Goal: Task Accomplishment & Management: Use online tool/utility

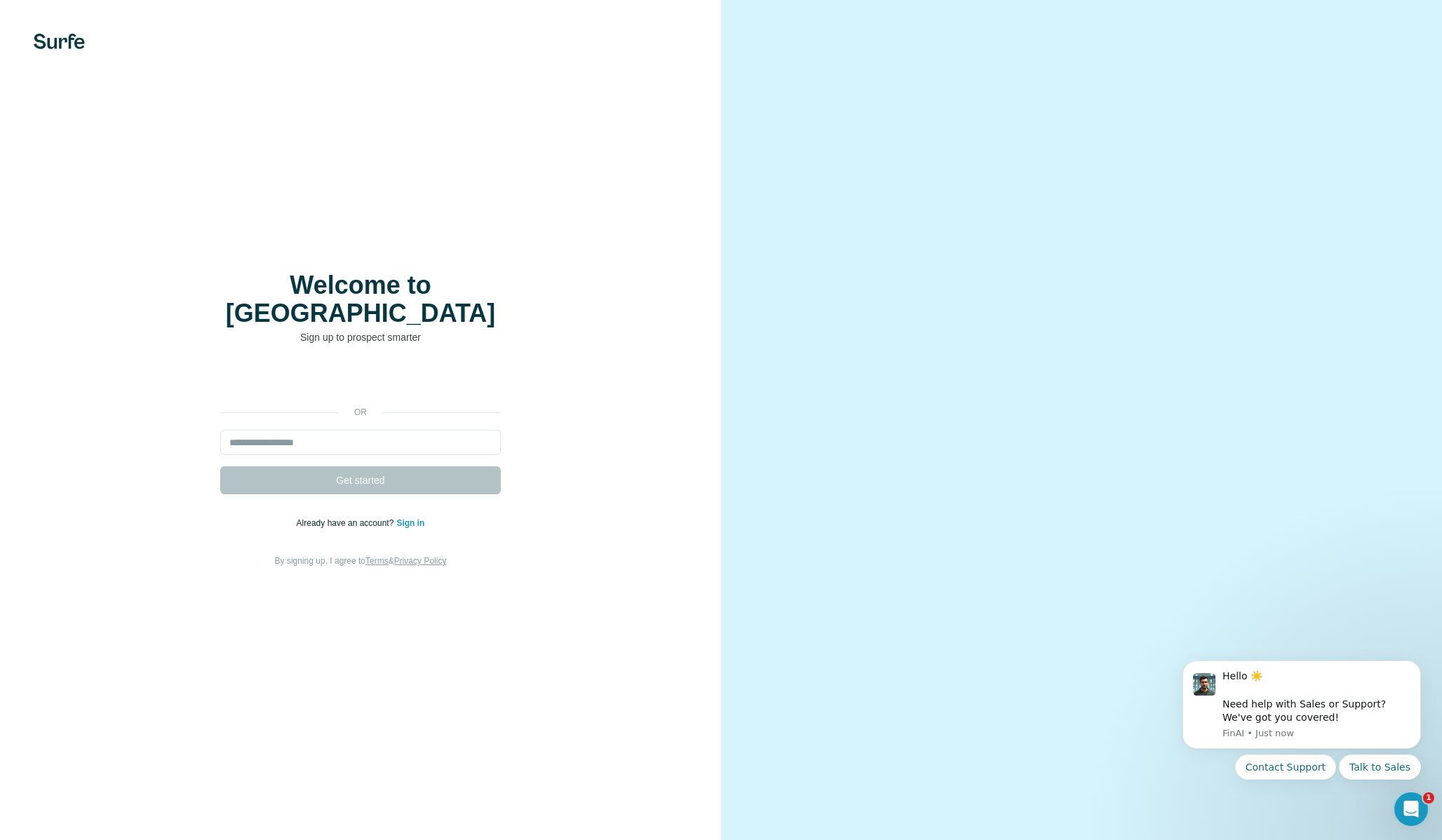
click at [851, 294] on video at bounding box center [1081, 420] width 505 height 253
click at [1003, 78] on div at bounding box center [1081, 420] width 721 height 840
drag, startPoint x: 107, startPoint y: 47, endPoint x: 50, endPoint y: 49, distance: 57.0
click at [105, 48] on div at bounding box center [360, 41] width 721 height 16
click at [40, 51] on div "Welcome to Surfe Sign up to prospect smarter or Get started Already have an acc…" at bounding box center [360, 420] width 721 height 840
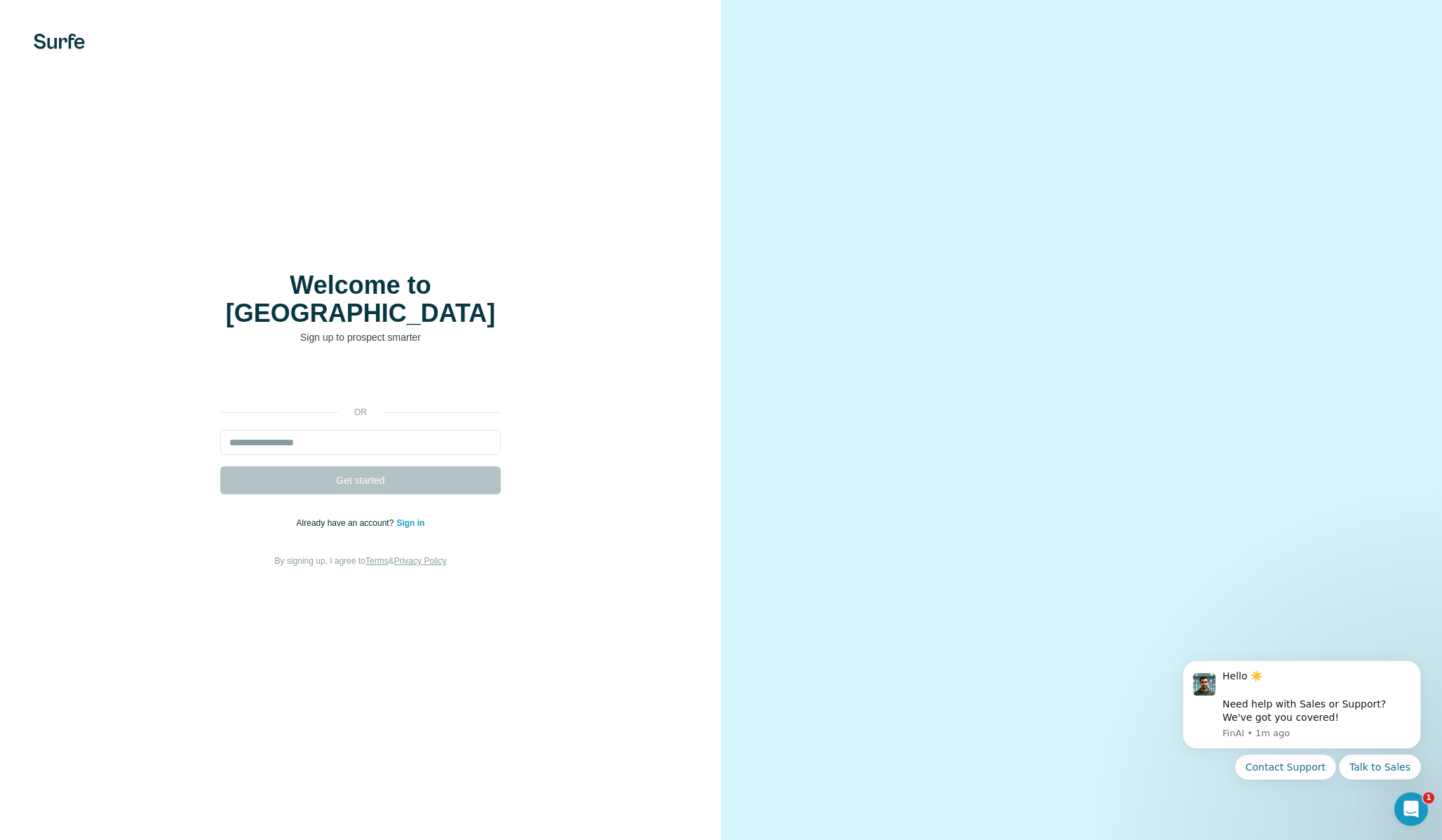
click at [54, 42] on img at bounding box center [59, 41] width 51 height 16
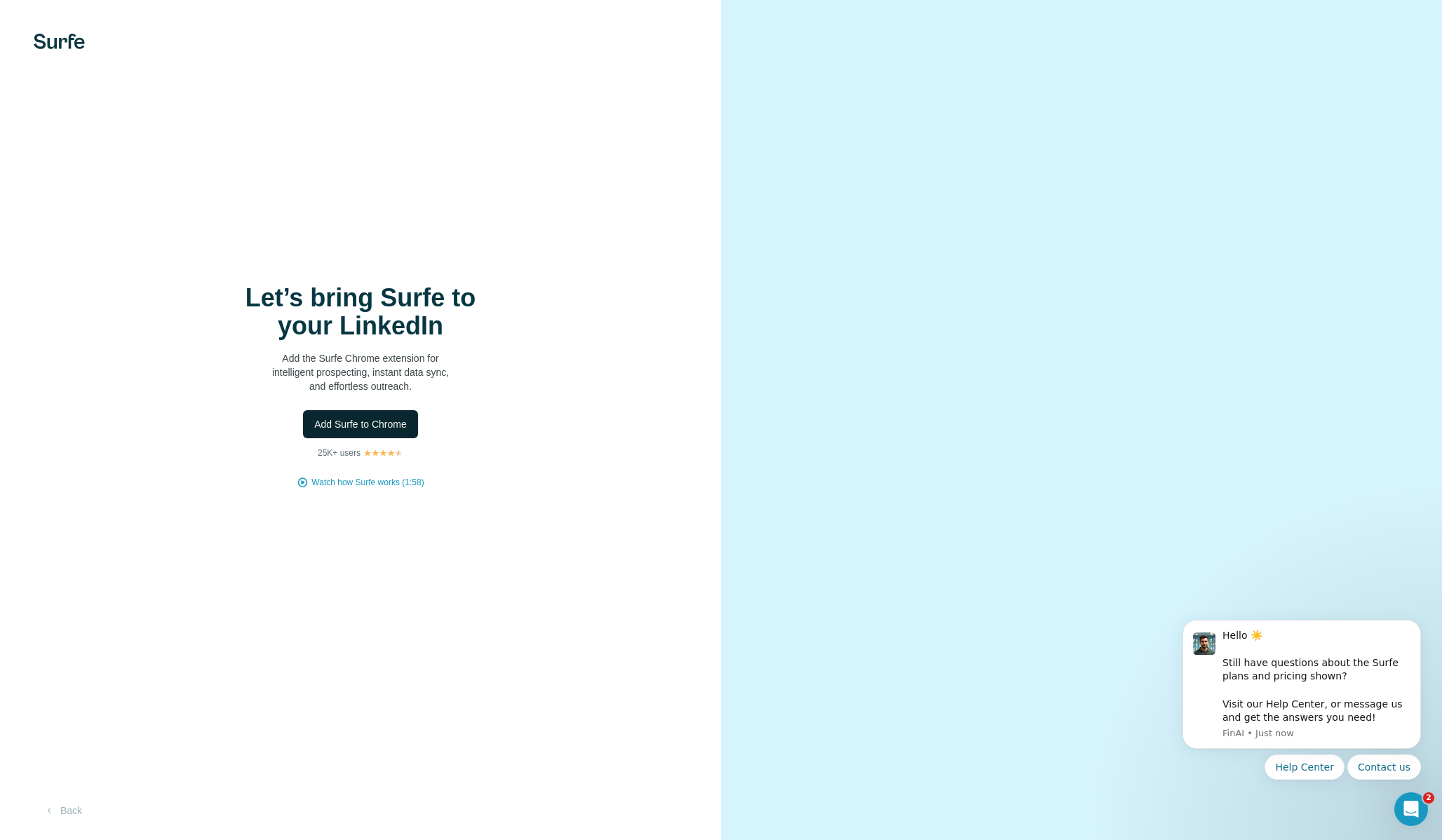
click at [410, 425] on button "Add Surfe to Chrome" at bounding box center [360, 424] width 115 height 28
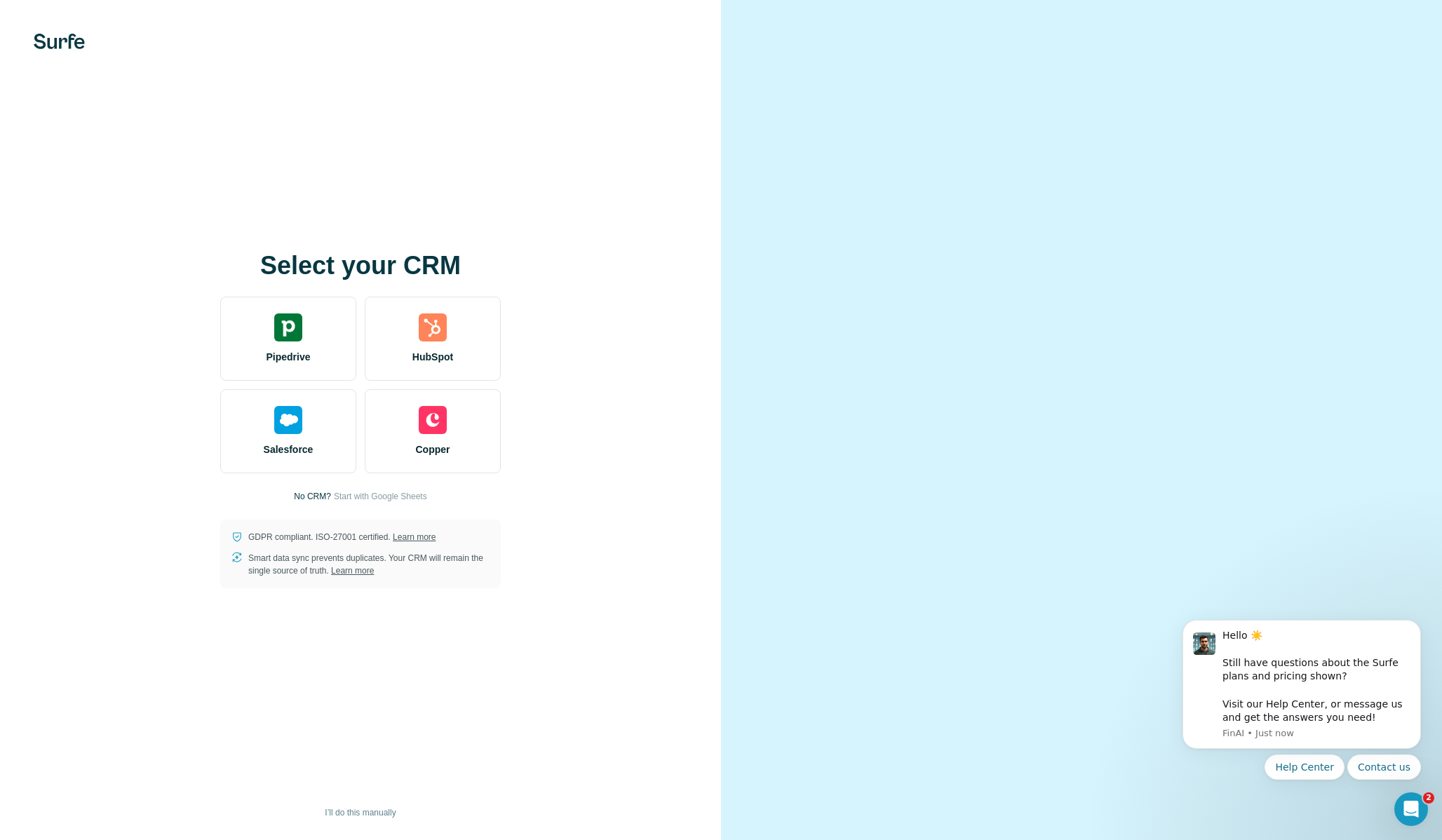
drag, startPoint x: 1297, startPoint y: 159, endPoint x: 1256, endPoint y: 20, distance: 144.9
click at [1297, 294] on video at bounding box center [1081, 420] width 505 height 253
